Goal: Find specific page/section: Find specific page/section

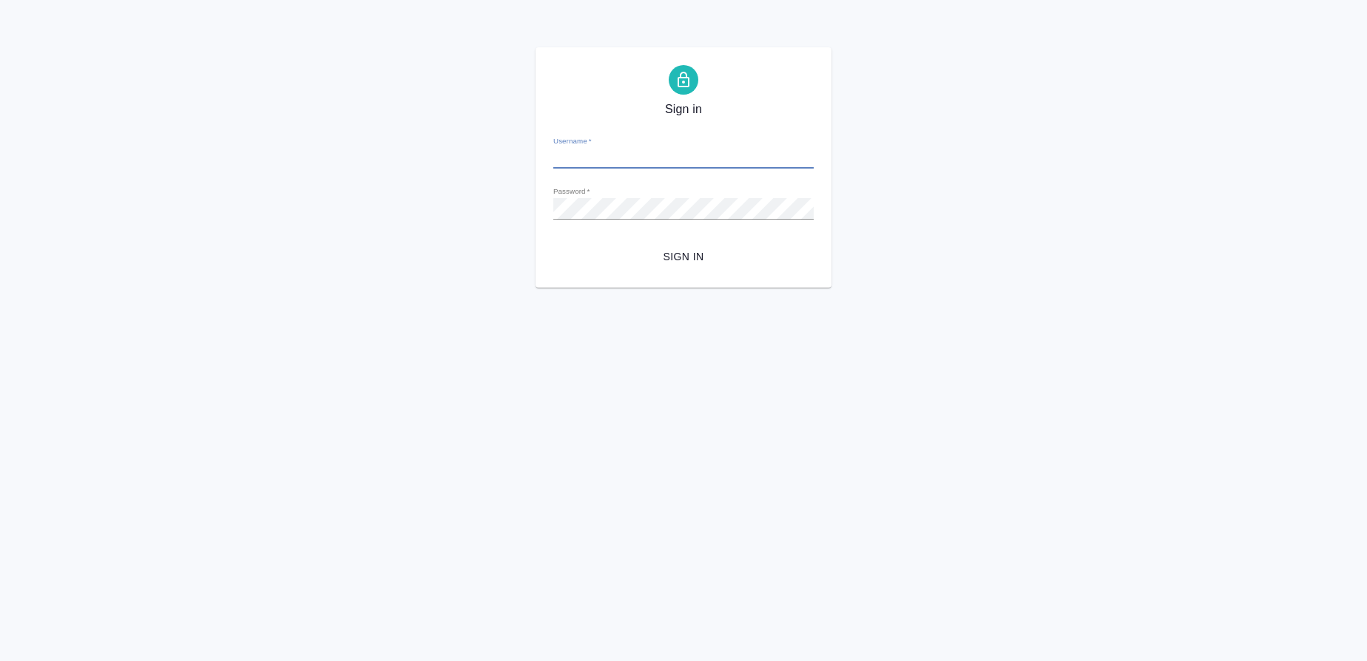
type input "[EMAIL_ADDRESS][DOMAIN_NAME]"
click at [696, 251] on span "Sign in" at bounding box center [683, 257] width 237 height 18
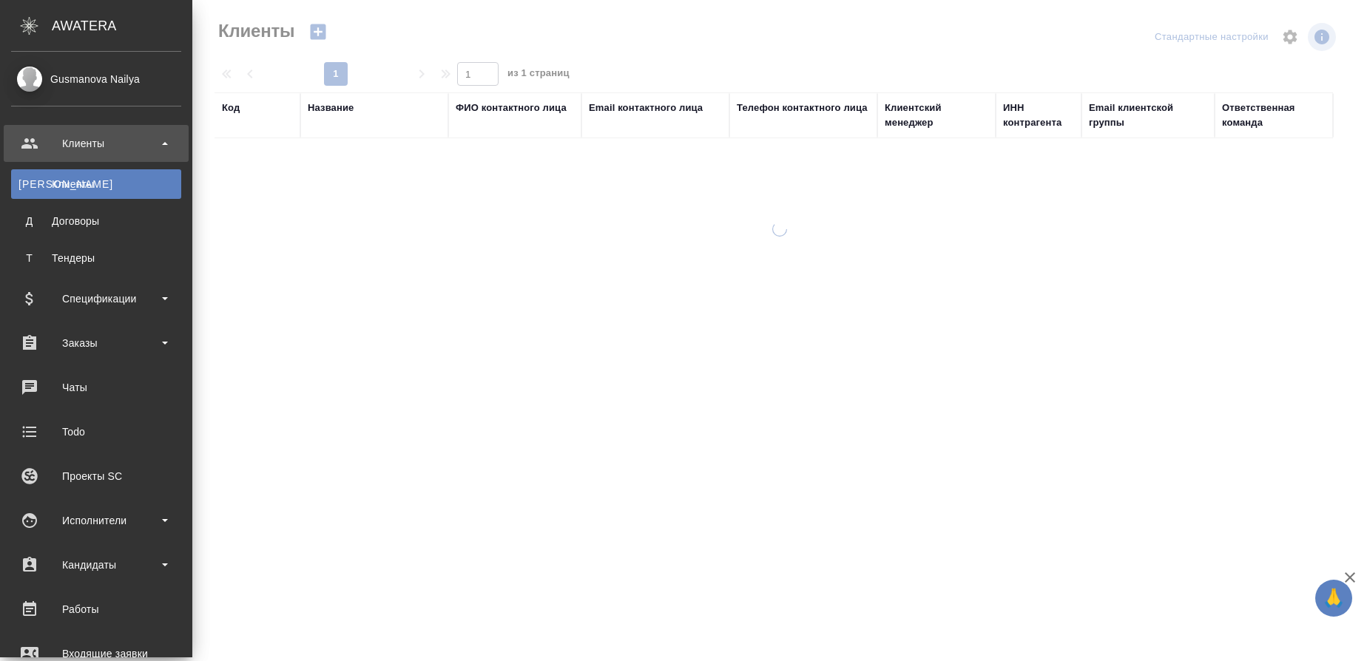
select select "RU"
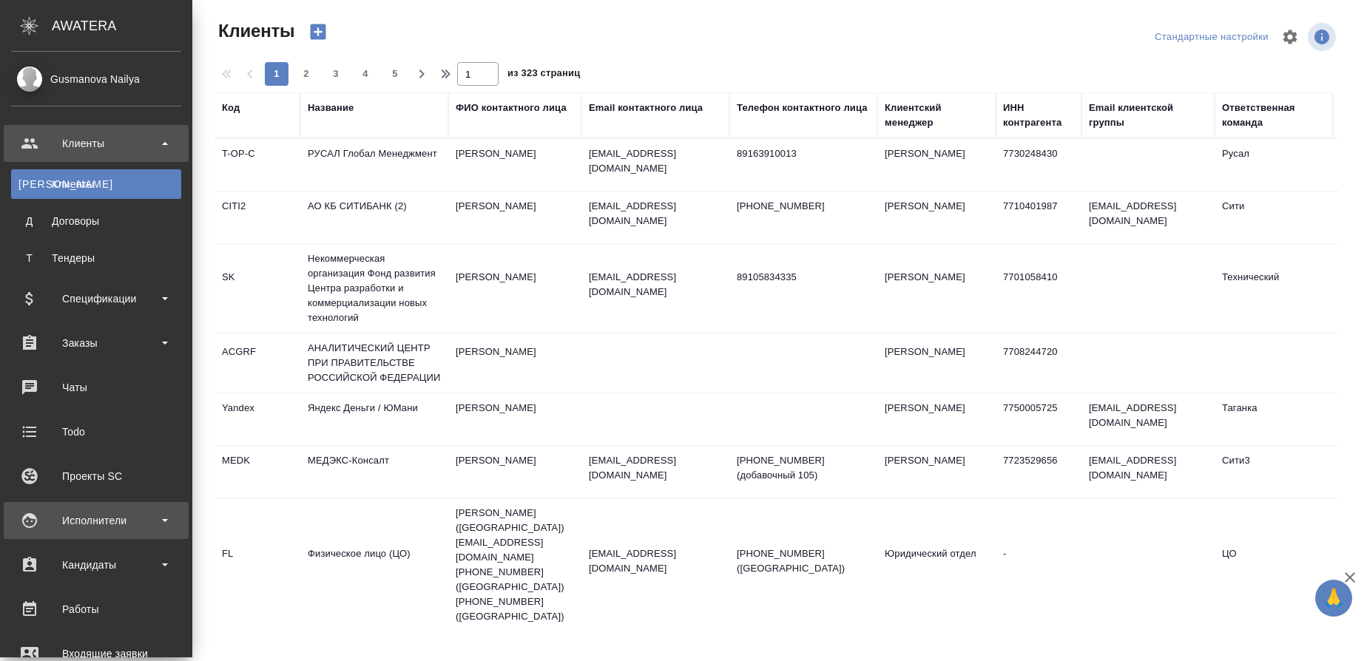
click at [116, 521] on div "Исполнители" at bounding box center [96, 521] width 170 height 22
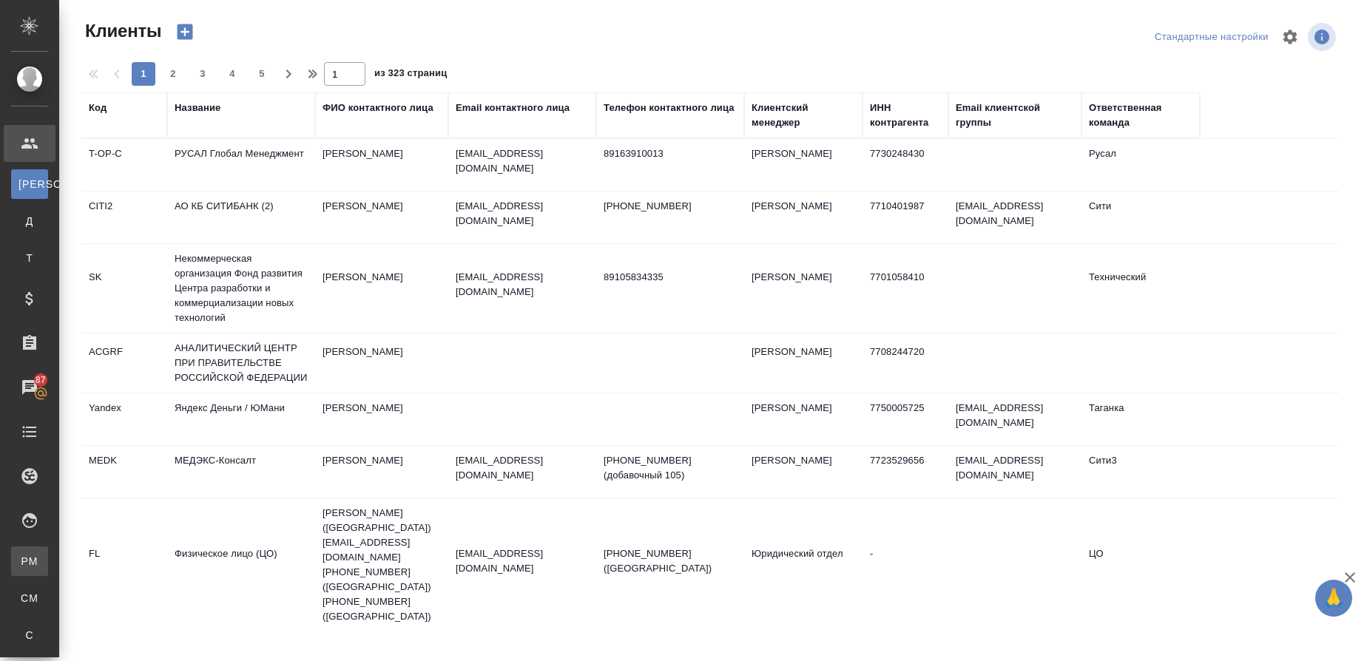
click at [22, 562] on div "Для PM/LQA" at bounding box center [11, 561] width 22 height 15
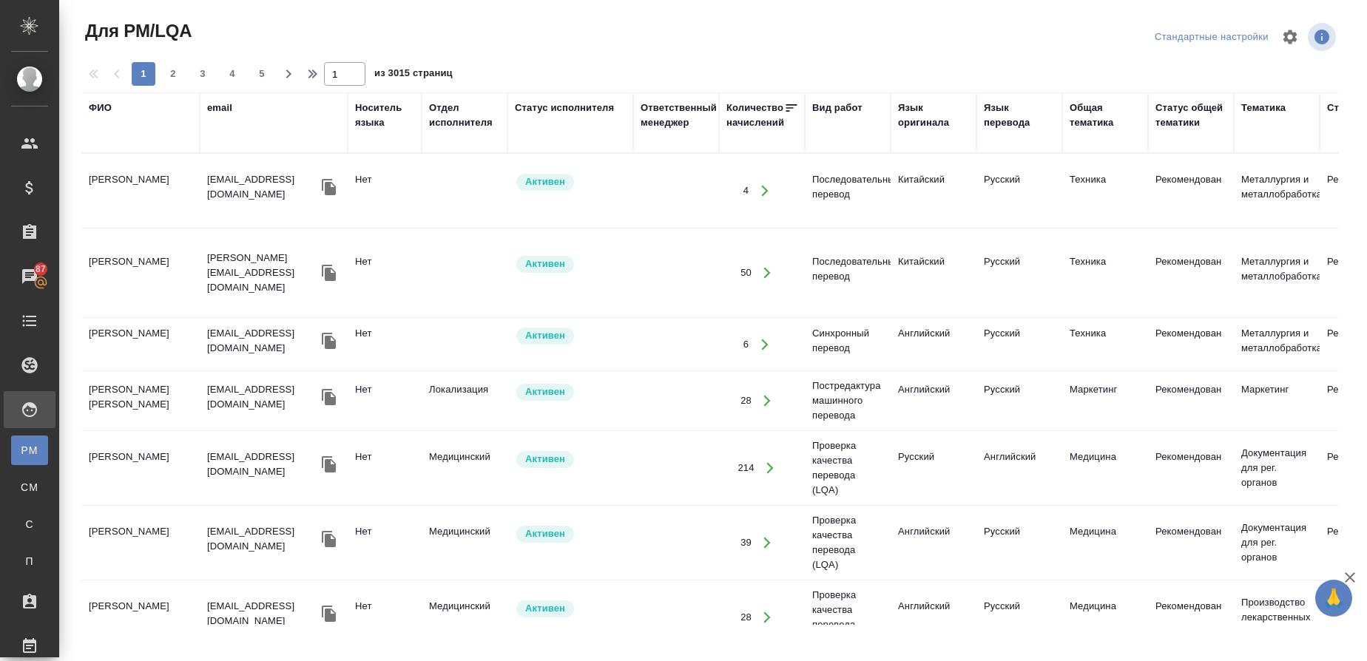
click at [99, 103] on div "ФИО" at bounding box center [100, 108] width 23 height 15
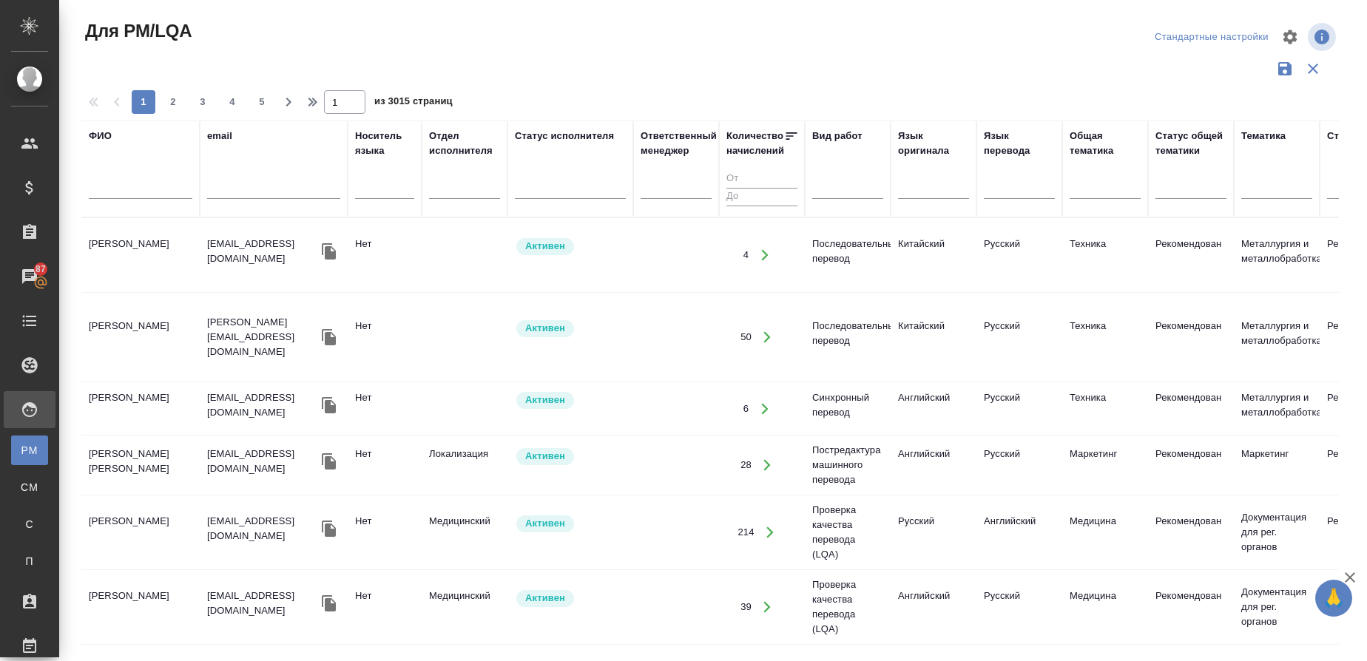
click at [139, 189] on input "text" at bounding box center [141, 189] width 104 height 18
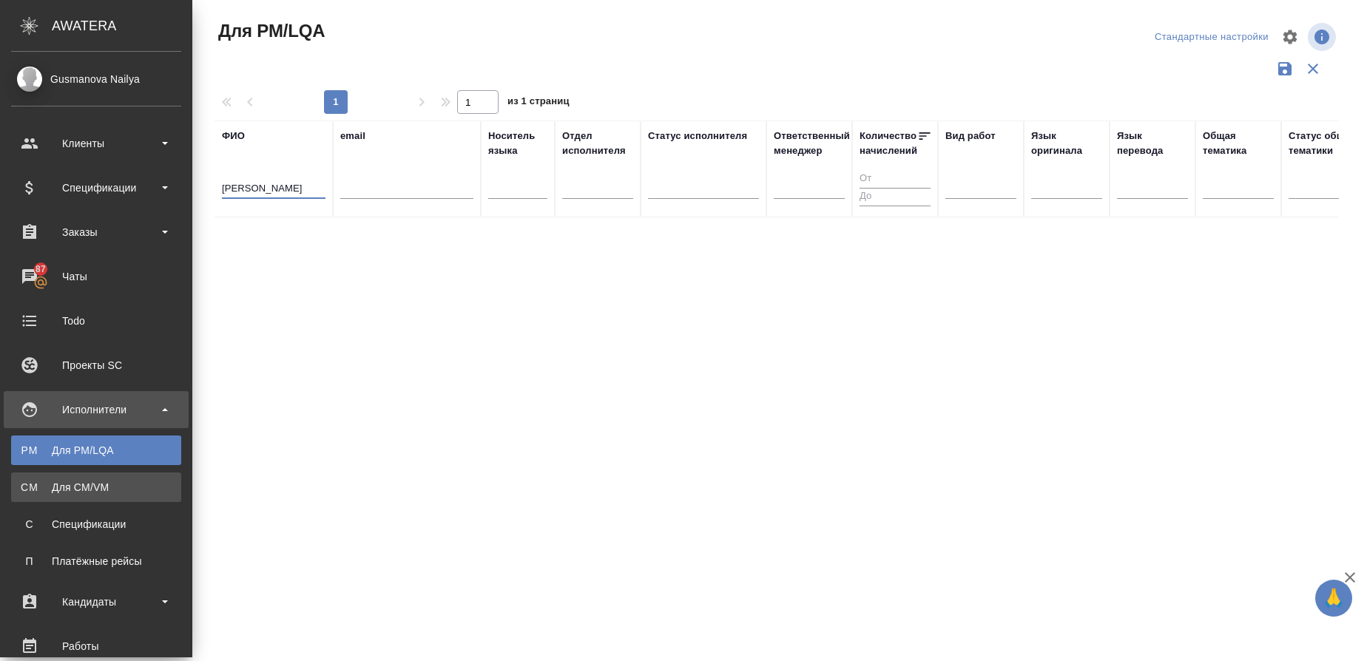
type input "Фролов Вячеслав"
click at [68, 480] on div "Для CM/VM" at bounding box center [95, 487] width 155 height 15
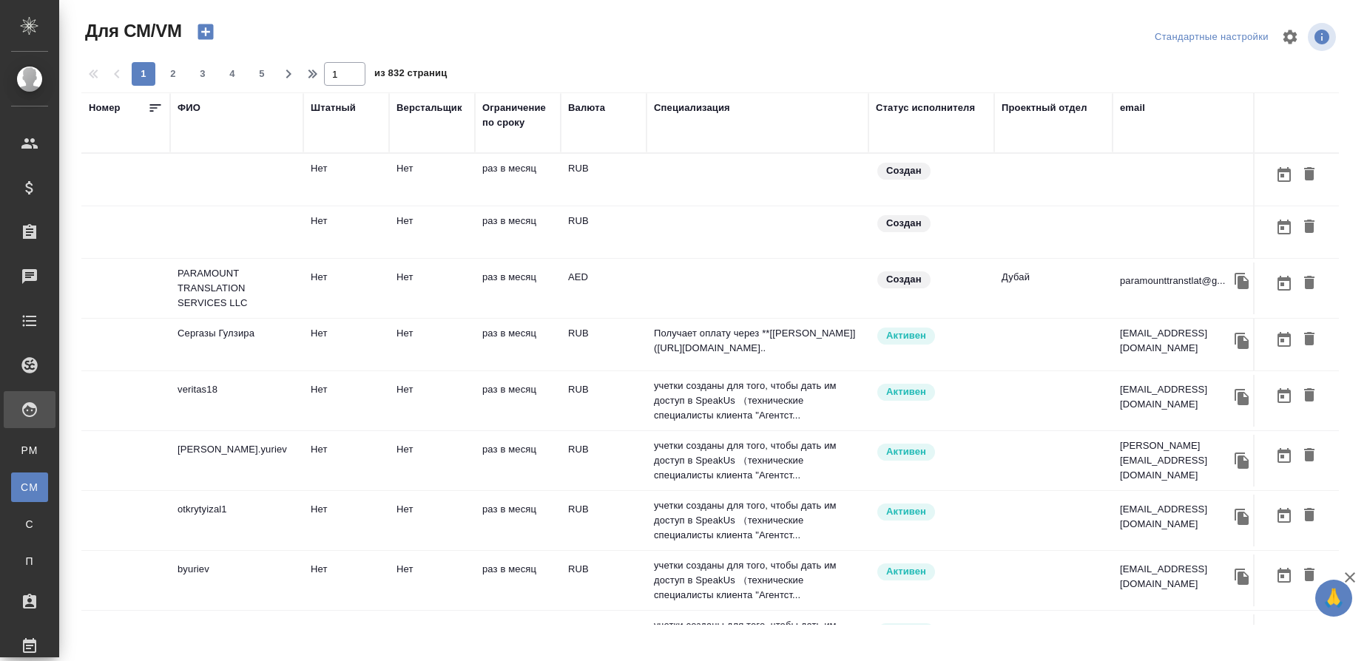
click at [187, 109] on div "ФИО" at bounding box center [188, 108] width 23 height 15
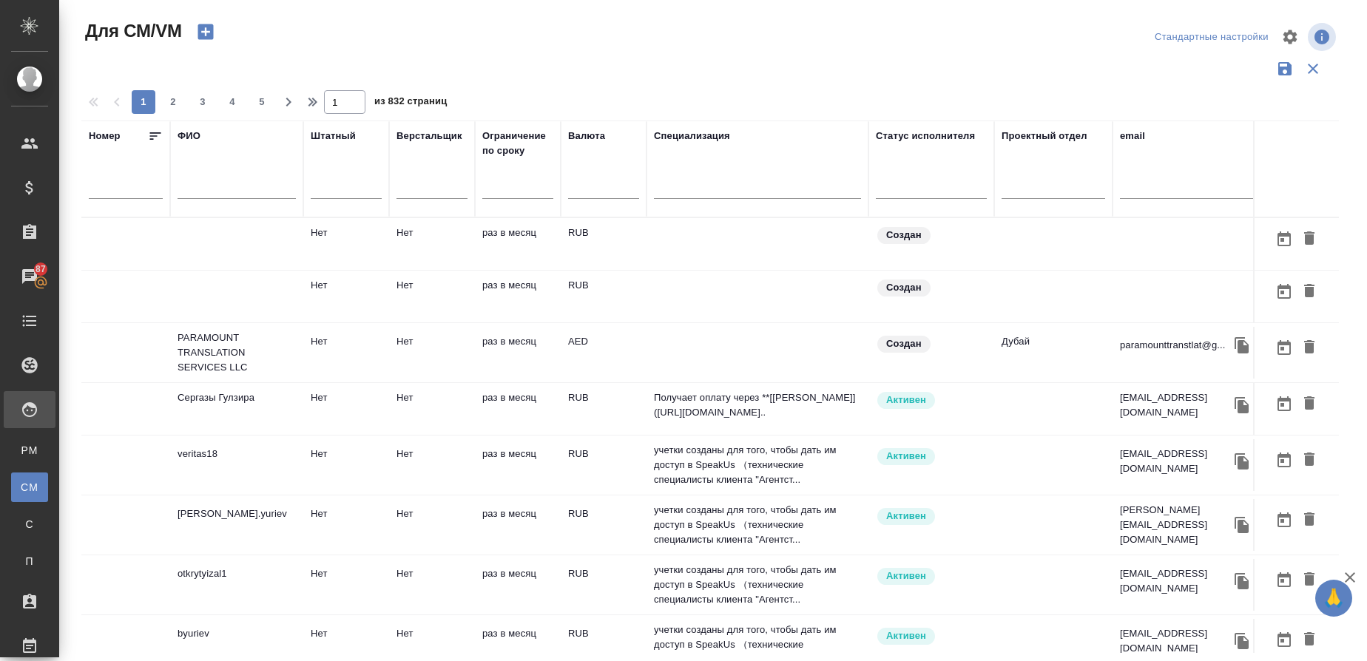
click at [200, 187] on input "text" at bounding box center [236, 189] width 118 height 18
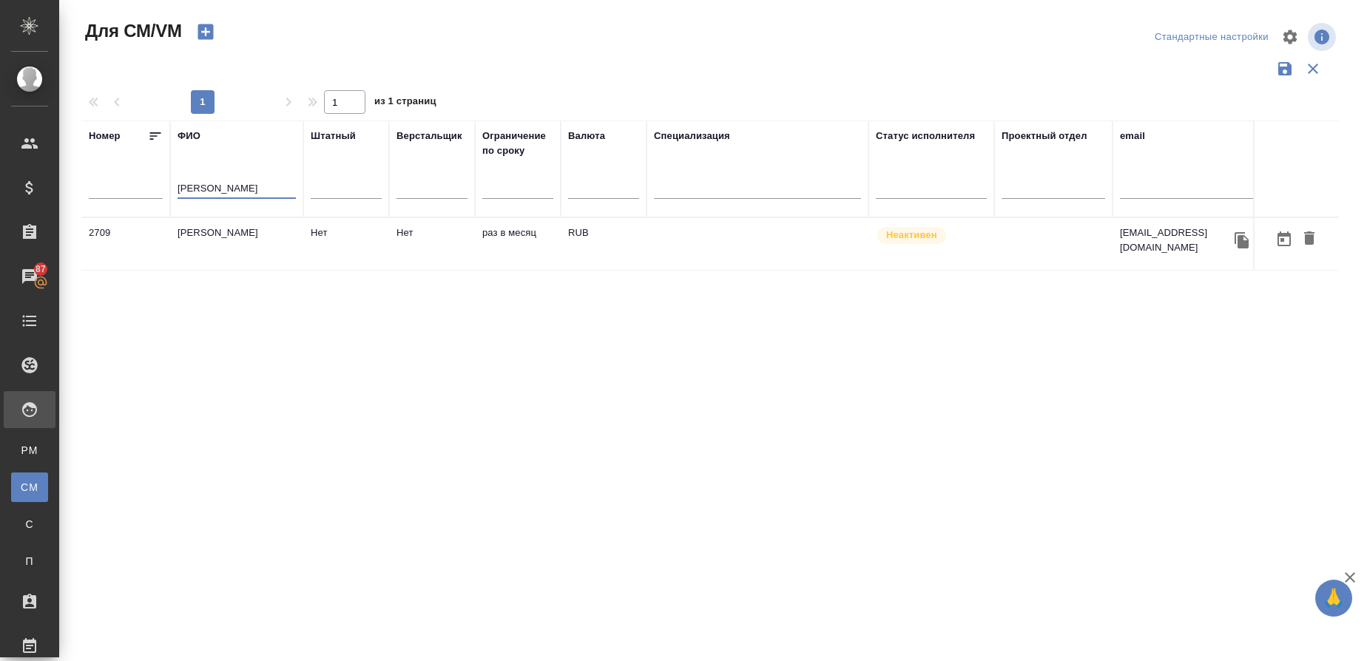
drag, startPoint x: 239, startPoint y: 185, endPoint x: 84, endPoint y: 186, distance: 155.3
click at [84, 186] on tr "Номер ФИО Фролов Вяч Штатный Верстальщик Ограничение по сроку Валюта Специализа…" at bounding box center [871, 169] width 1580 height 97
type input "Багров"
